Goal: Information Seeking & Learning: Learn about a topic

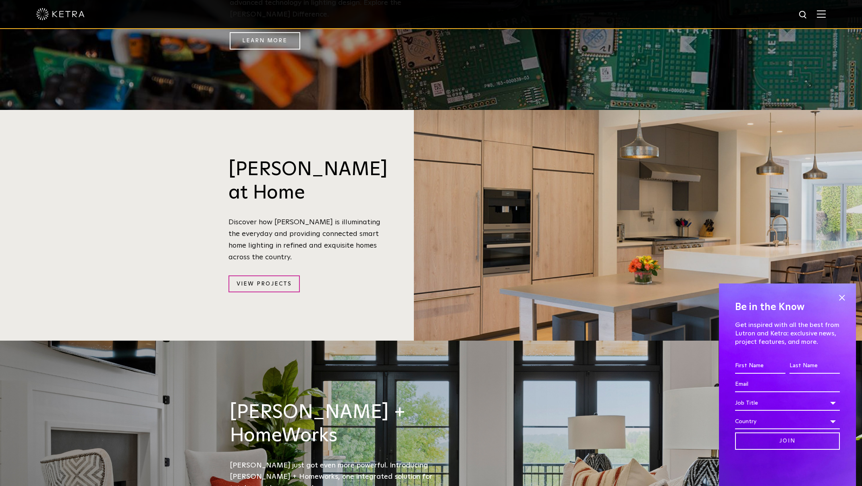
scroll to position [887, 0]
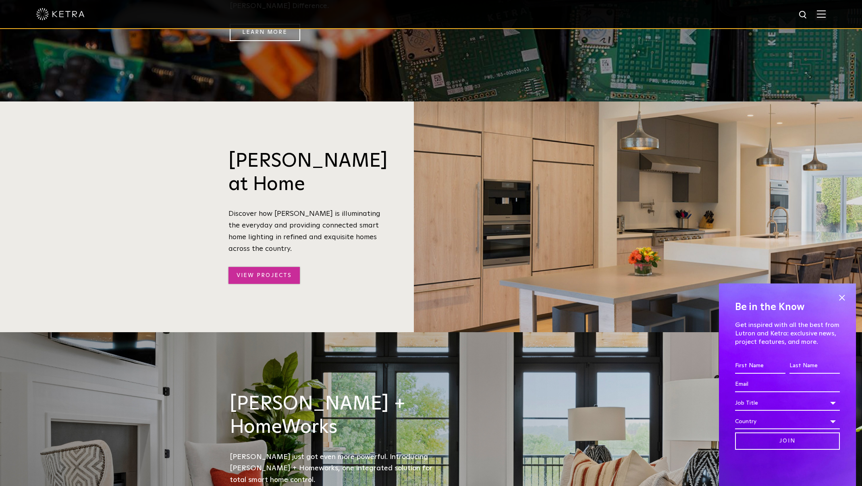
click at [260, 267] on link "View Projects" at bounding box center [264, 275] width 71 height 17
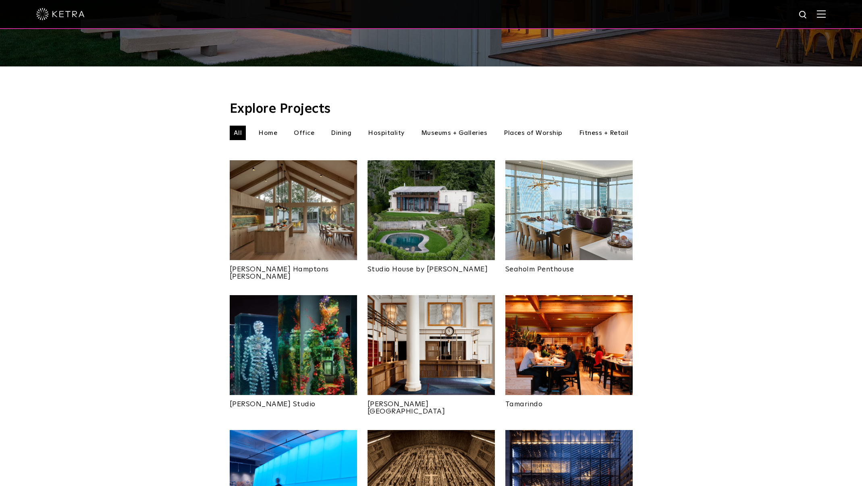
scroll to position [161, 0]
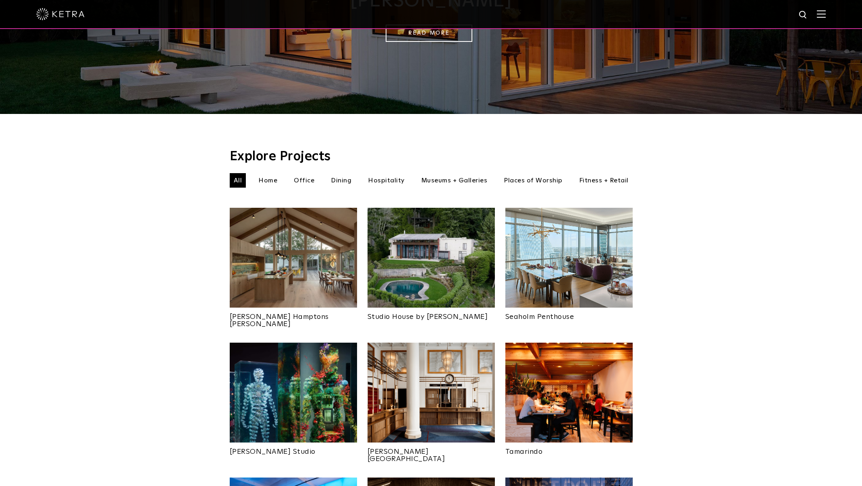
click at [592, 226] on img at bounding box center [568, 258] width 127 height 100
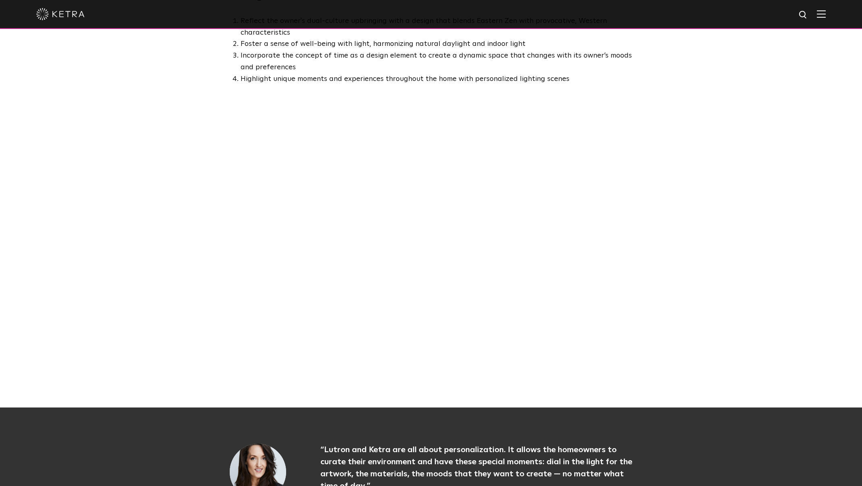
scroll to position [524, 0]
